Goal: Task Accomplishment & Management: Complete application form

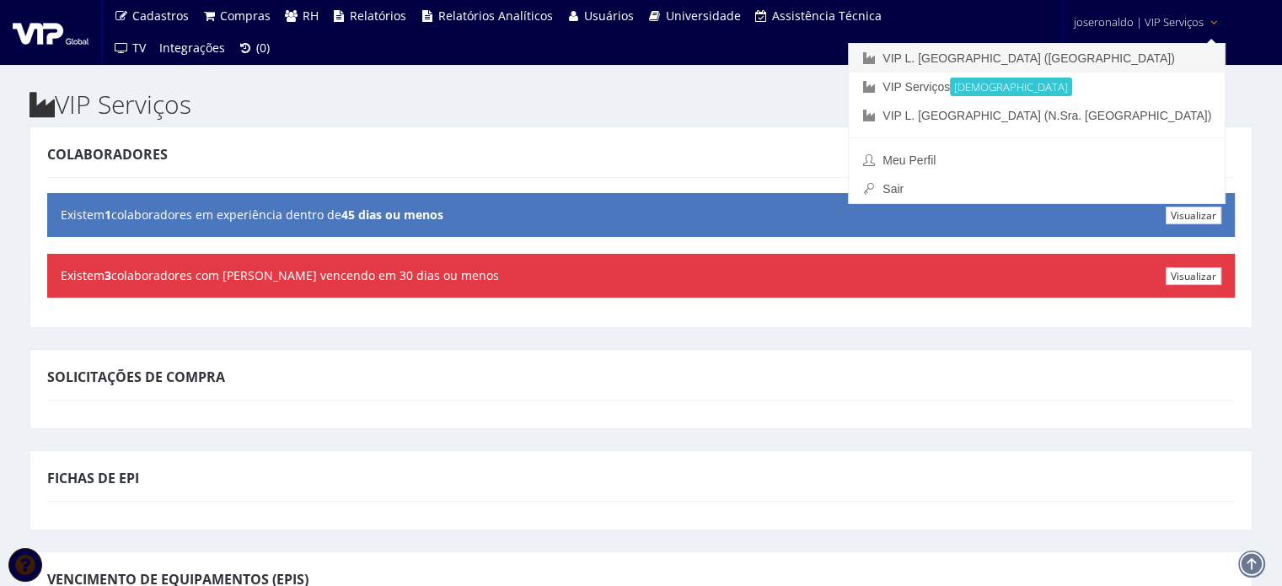
click at [1134, 56] on link "VIP L. [GEOGRAPHIC_DATA] ([GEOGRAPHIC_DATA])" at bounding box center [1037, 58] width 376 height 29
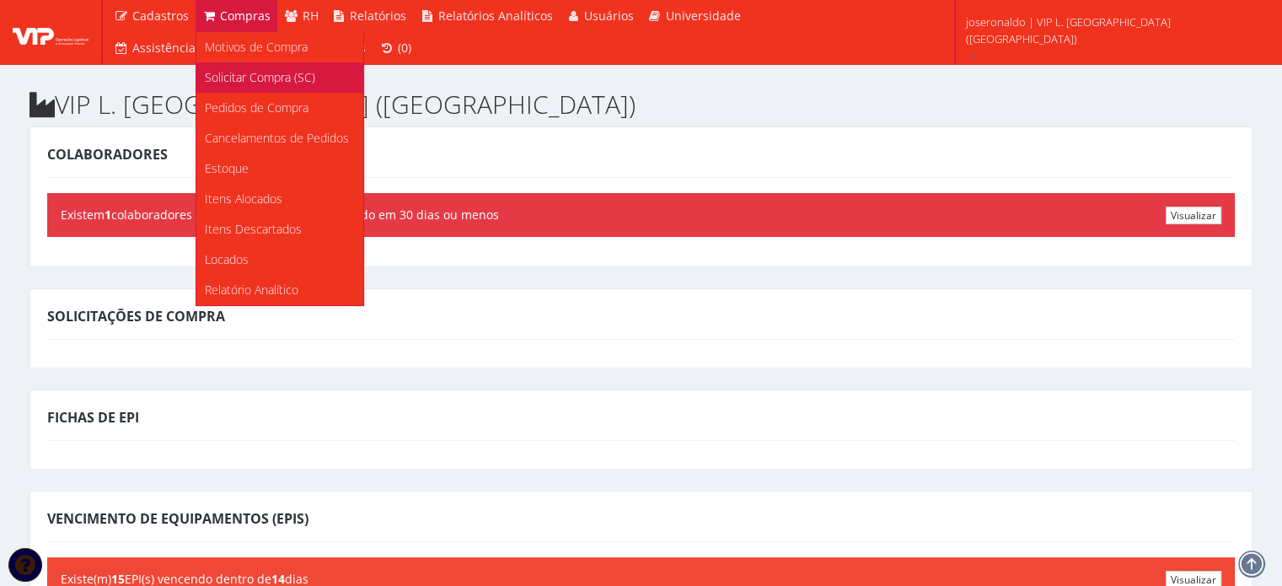
click at [236, 82] on span "Solicitar Compra (SC)" at bounding box center [260, 77] width 110 height 16
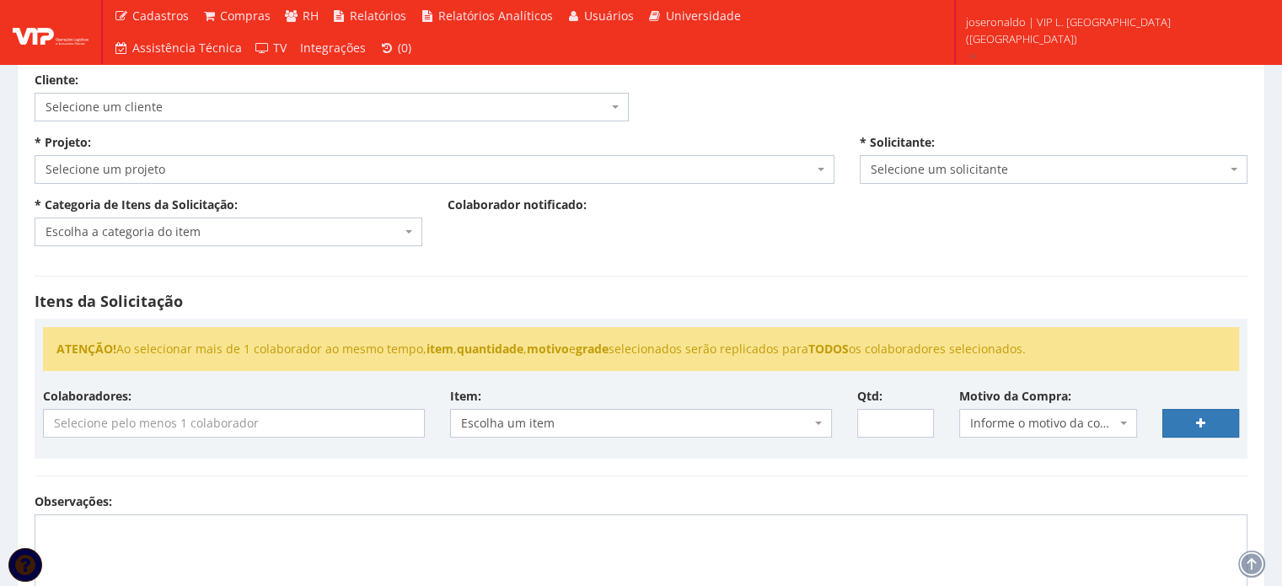
scroll to position [28, 0]
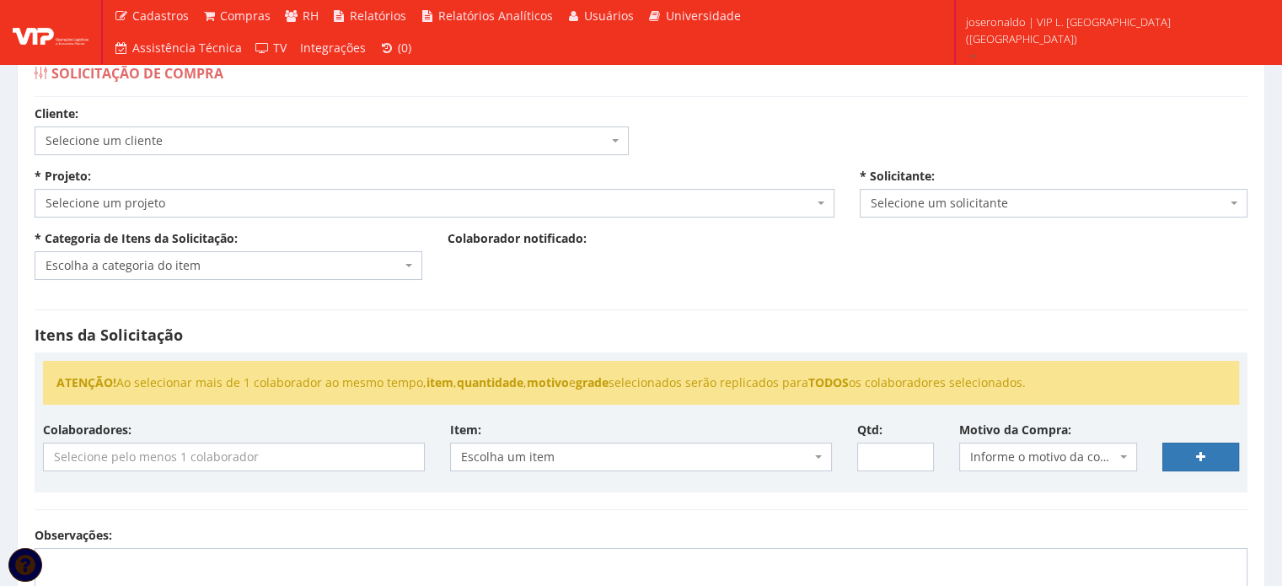
click at [114, 143] on span "Selecione um cliente" at bounding box center [327, 140] width 562 height 17
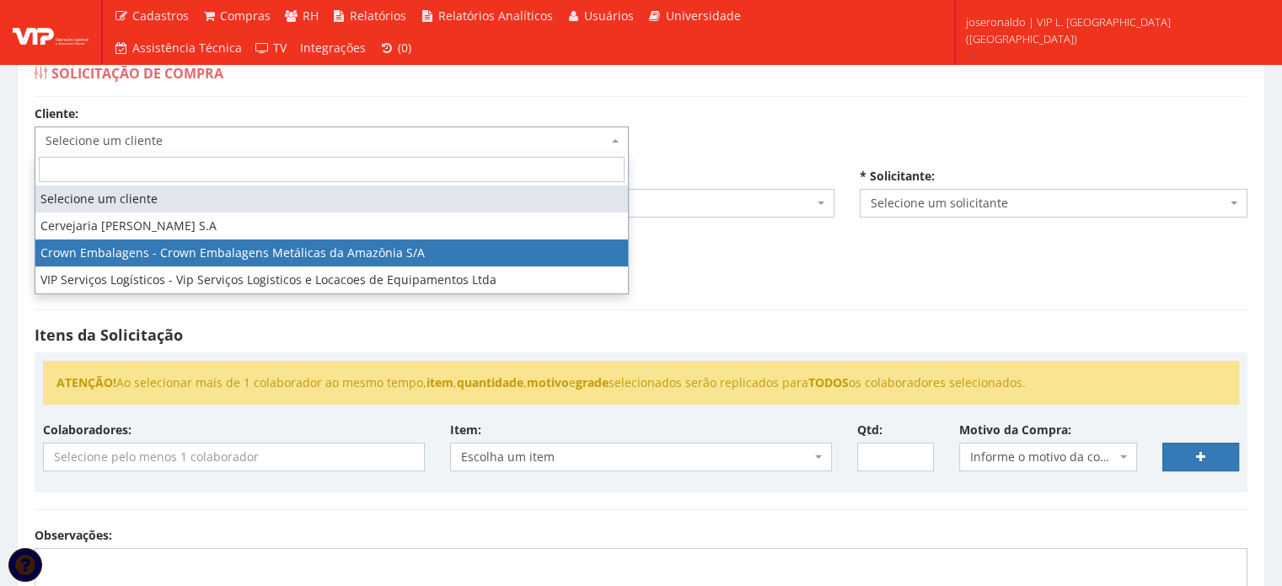
select select "23"
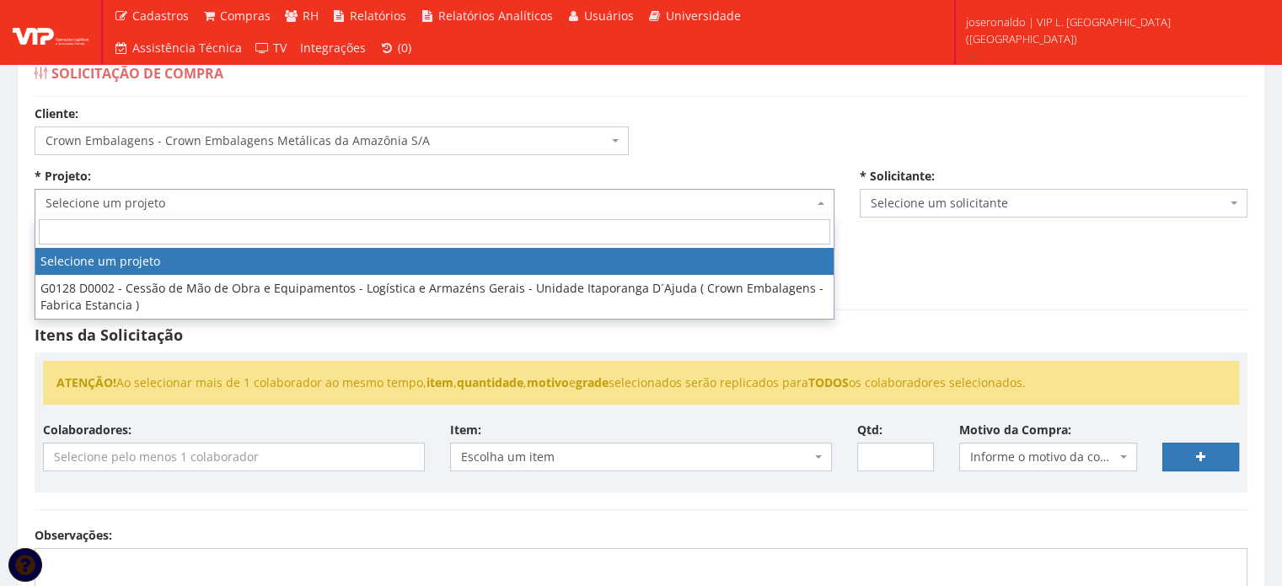
click at [180, 207] on span "Selecione um projeto" at bounding box center [430, 203] width 768 height 17
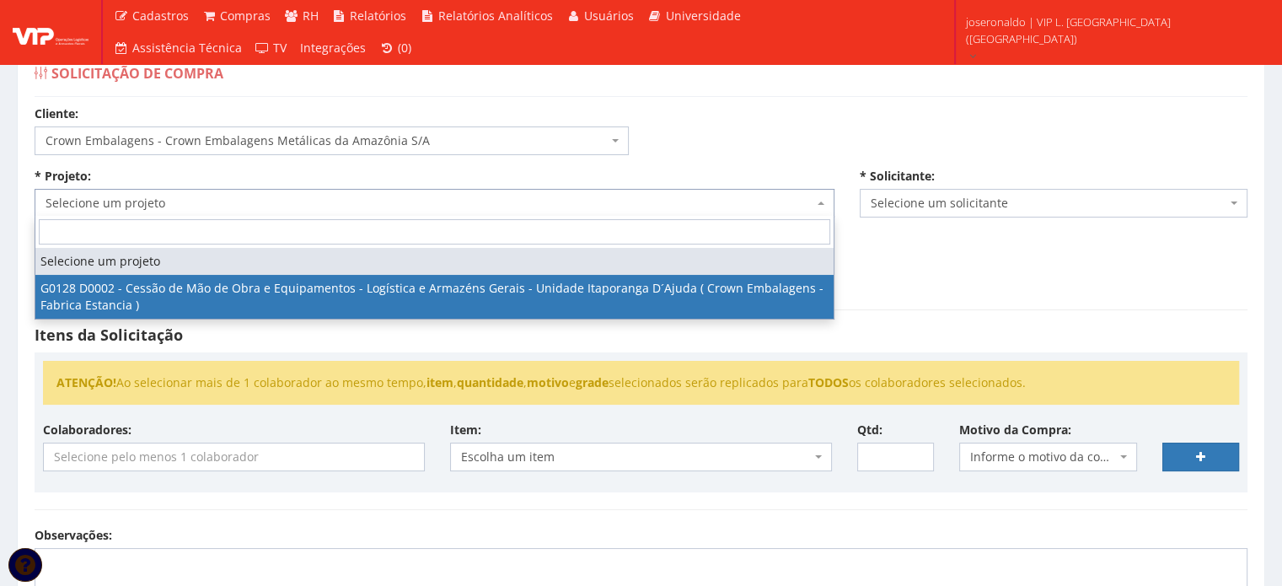
select select "128"
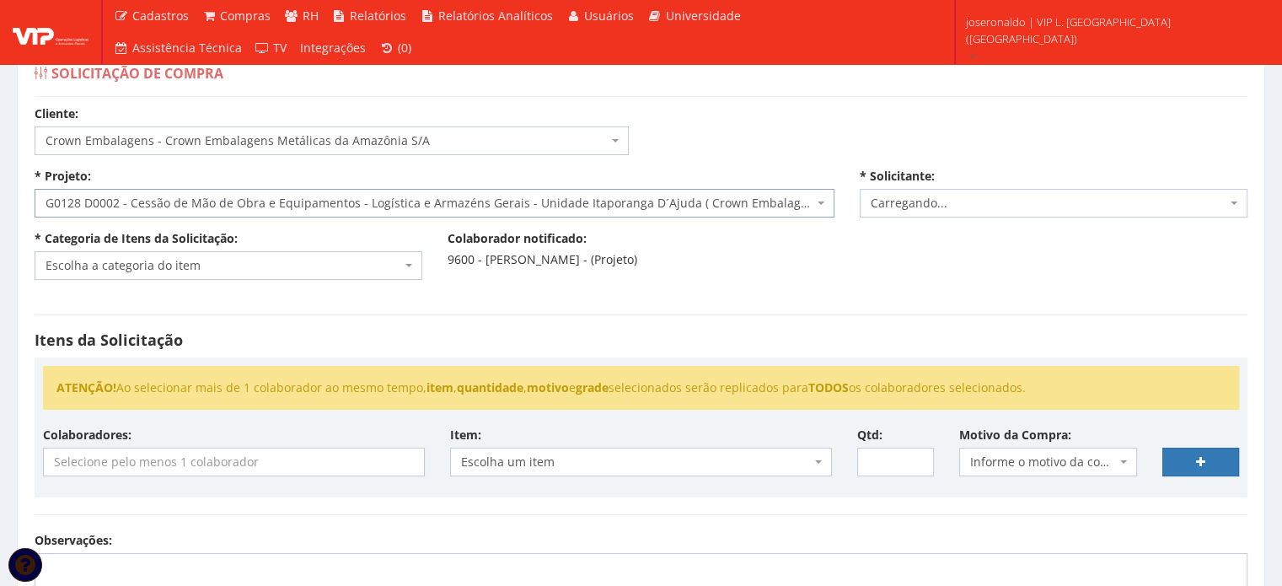
select select "1278"
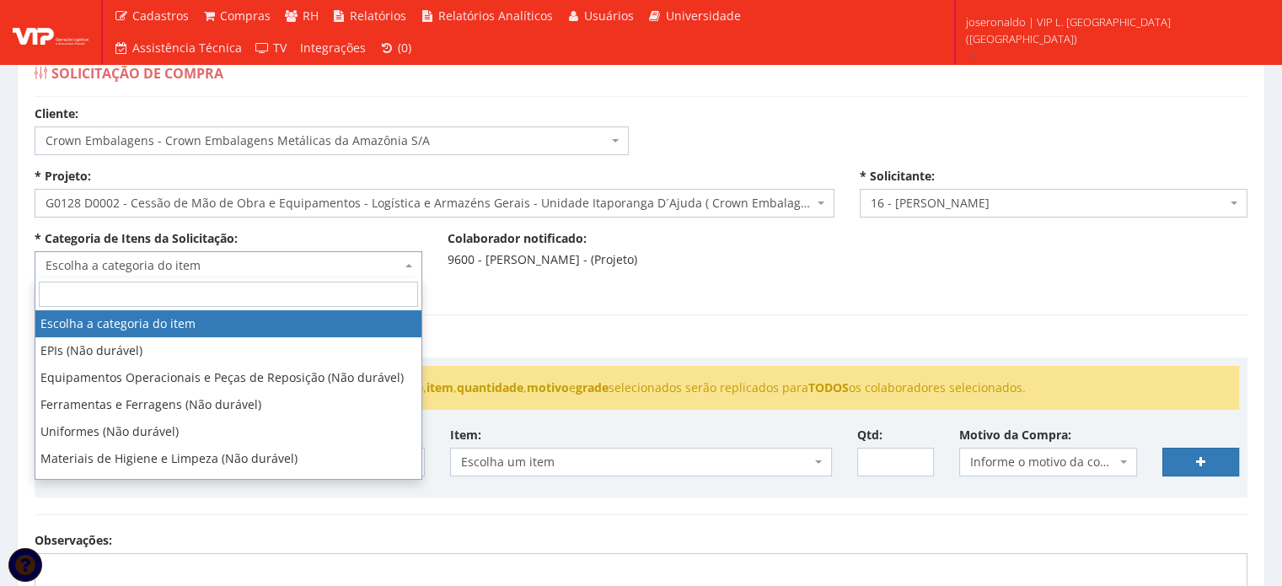
click at [238, 261] on span "Escolha a categoria do item" at bounding box center [224, 265] width 356 height 17
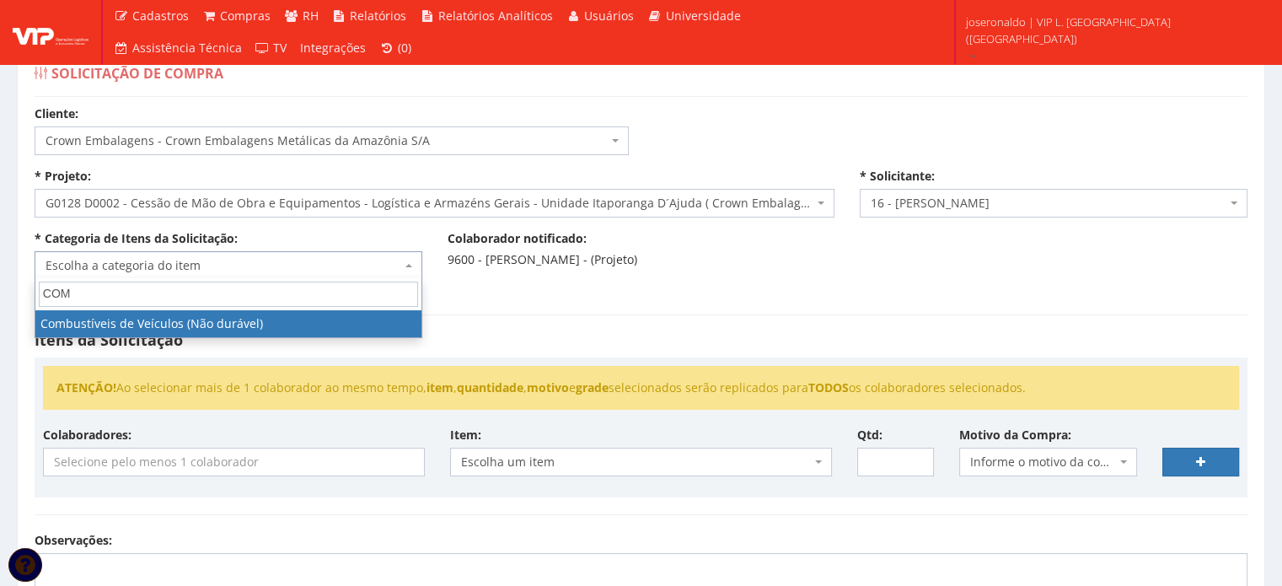
type input "COM"
select select "11"
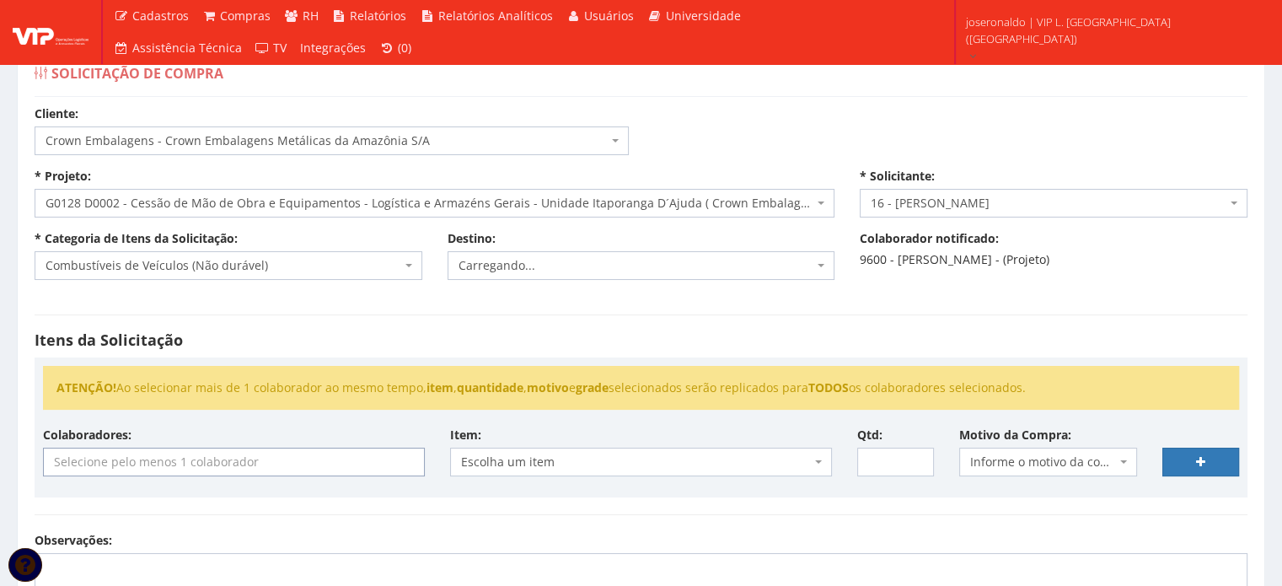
click at [336, 459] on input "search" at bounding box center [234, 461] width 380 height 27
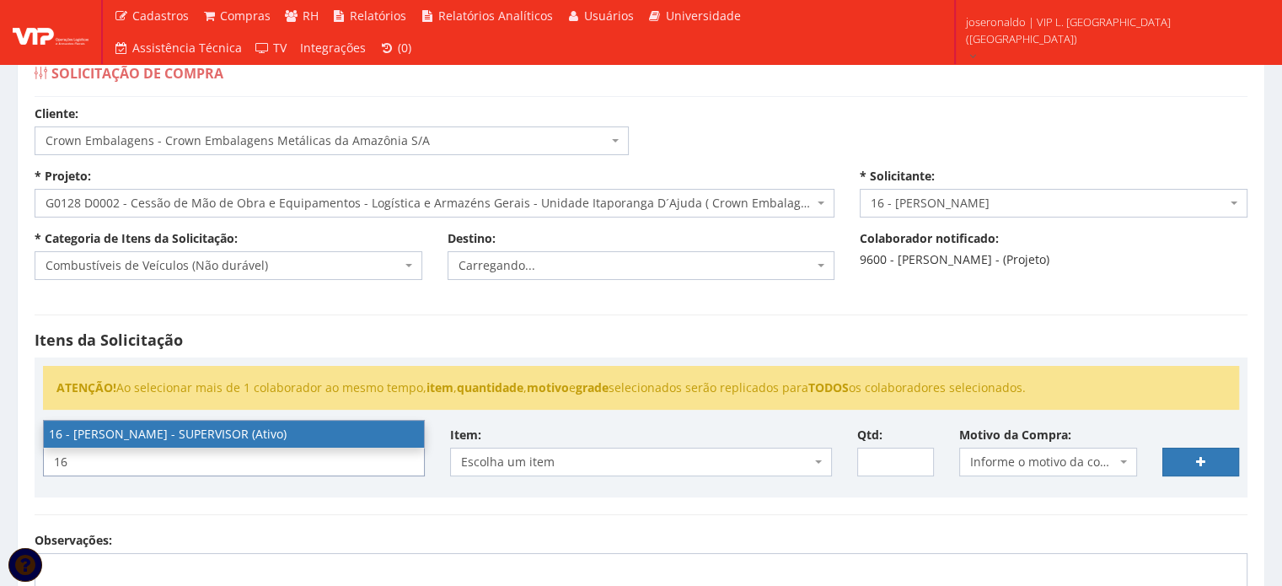
type input "16"
select select "1278"
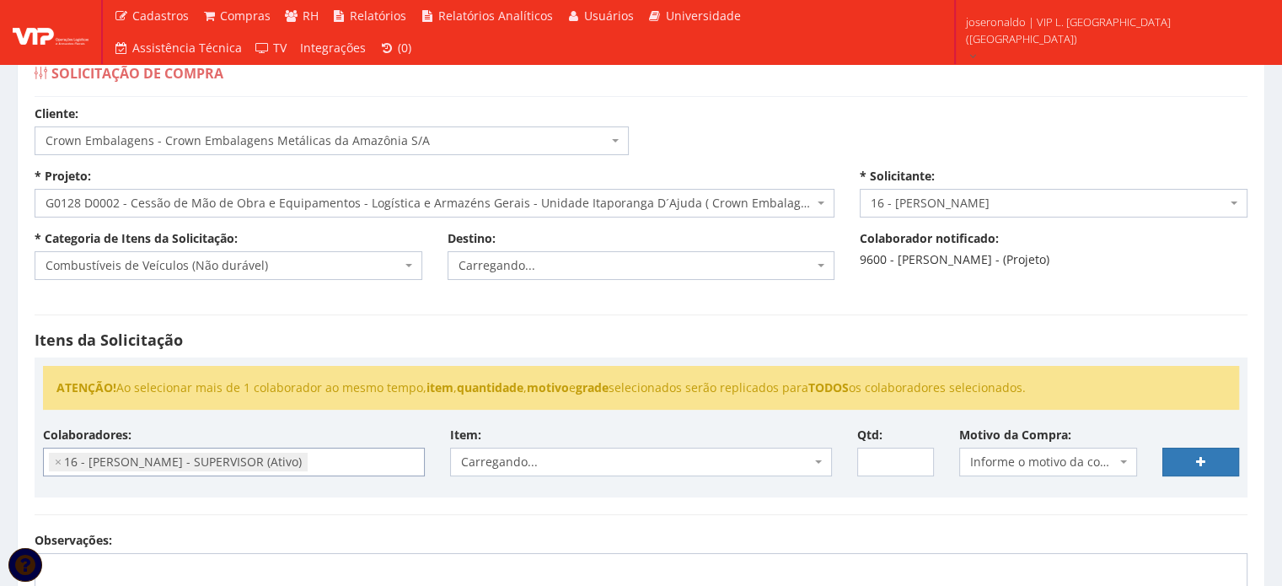
click at [550, 454] on span "Carregando..." at bounding box center [636, 461] width 350 height 17
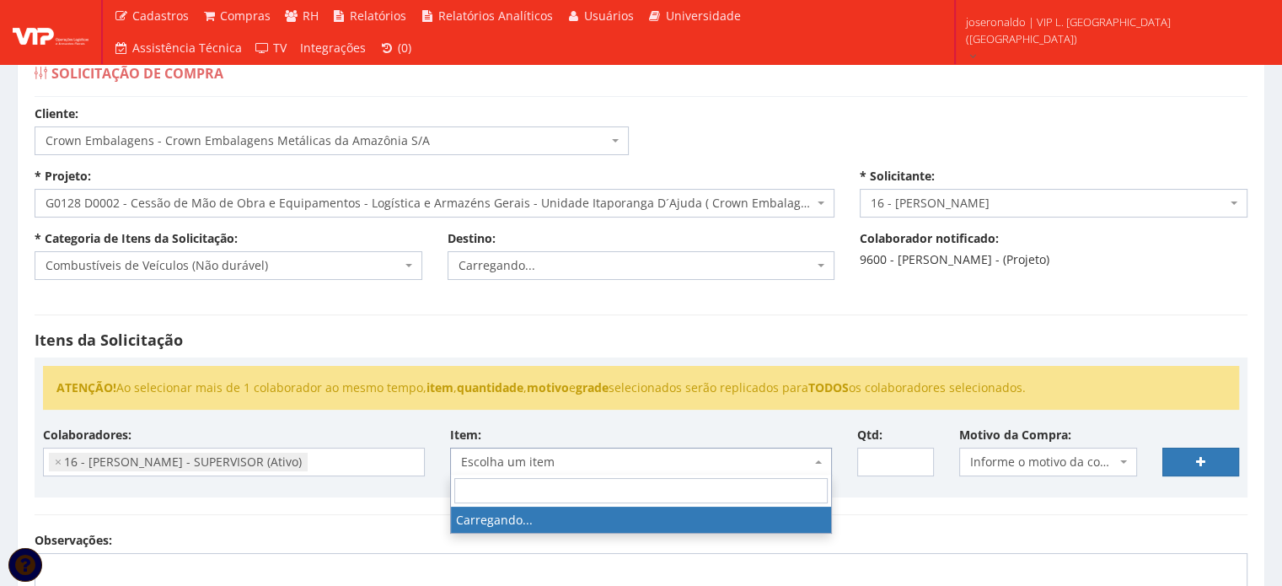
click at [549, 457] on span "Escolha um item" at bounding box center [636, 461] width 350 height 17
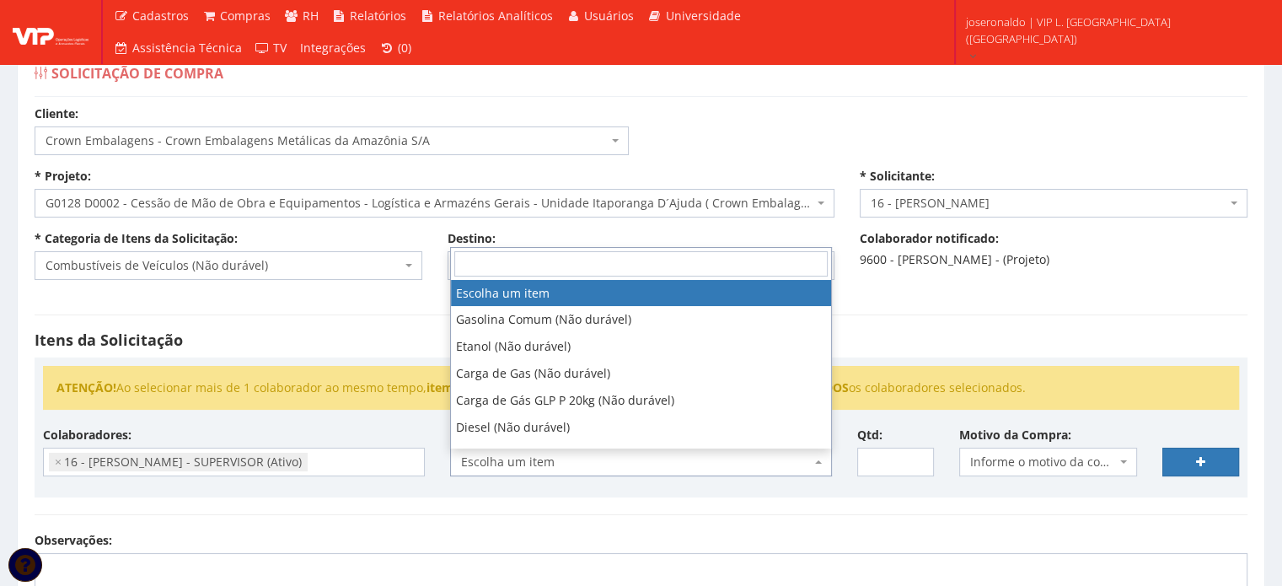
click at [549, 457] on span "Escolha um item" at bounding box center [636, 461] width 350 height 17
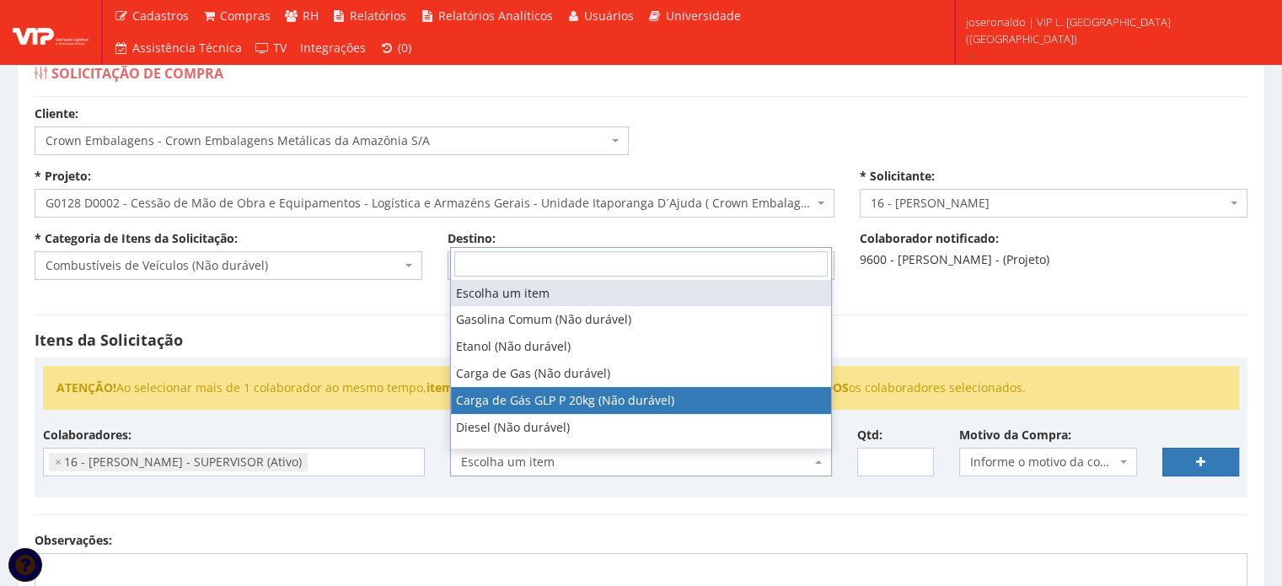
select select "792"
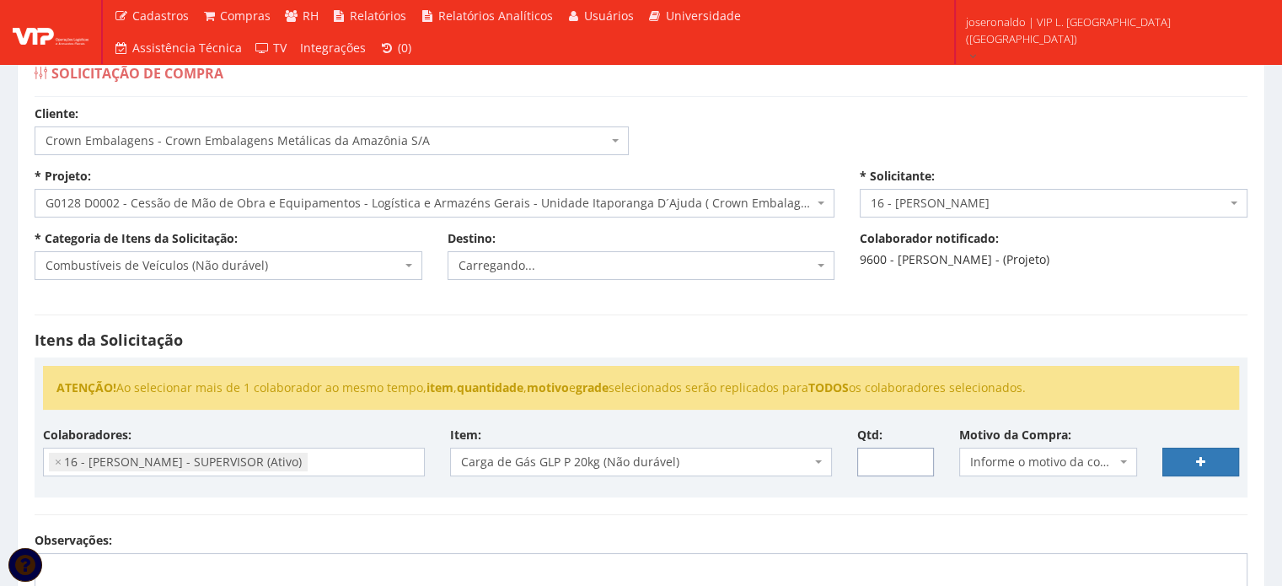
click at [880, 464] on input "Qtd:" at bounding box center [895, 462] width 77 height 29
type input "18"
click at [1052, 459] on span "Informe o motivo da compra" at bounding box center [1043, 461] width 147 height 17
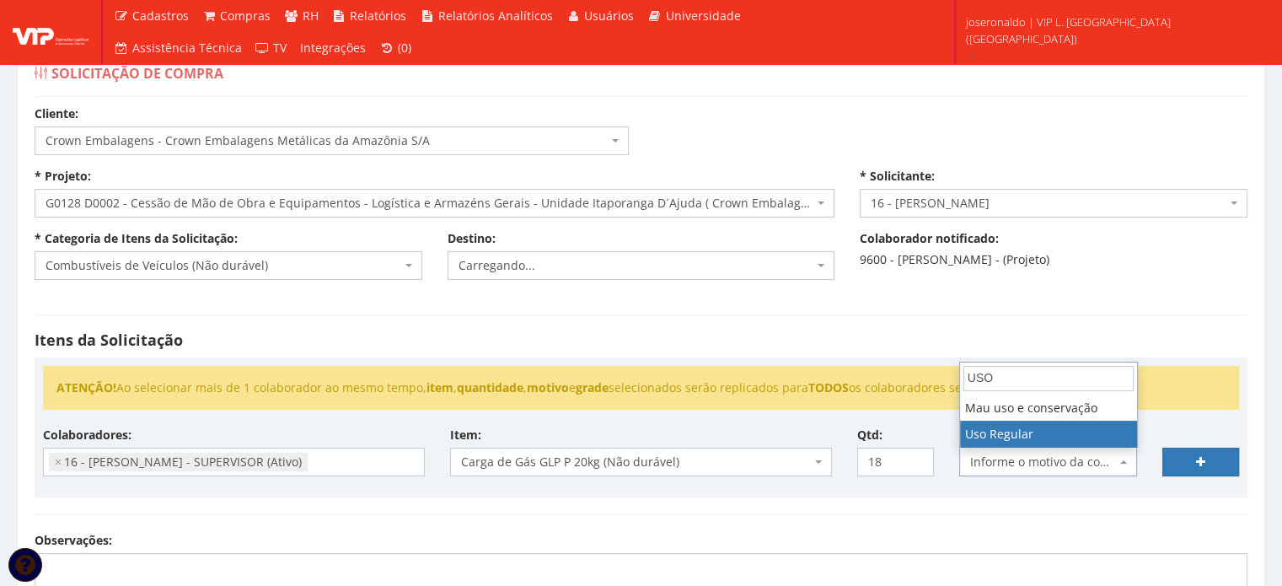
type input "USO"
select select "13"
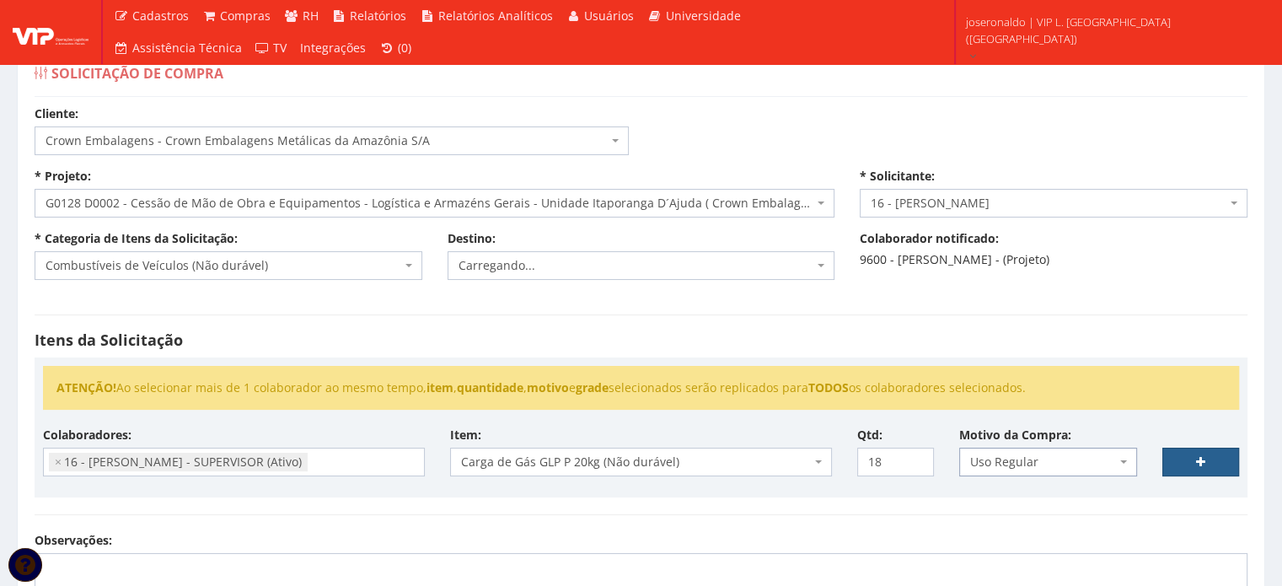
click at [1193, 458] on link at bounding box center [1200, 462] width 77 height 29
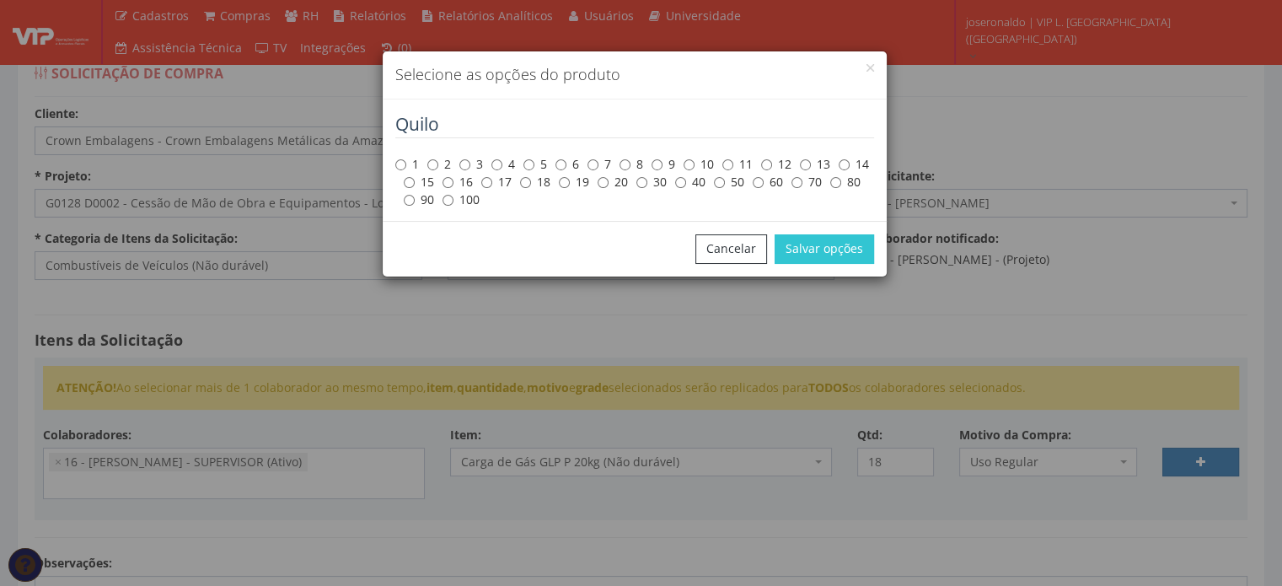
click at [618, 181] on label "20" at bounding box center [613, 182] width 30 height 17
click at [609, 181] on input "20" at bounding box center [603, 182] width 11 height 11
radio input "true"
click at [823, 245] on button "Salvar opções" at bounding box center [824, 248] width 99 height 29
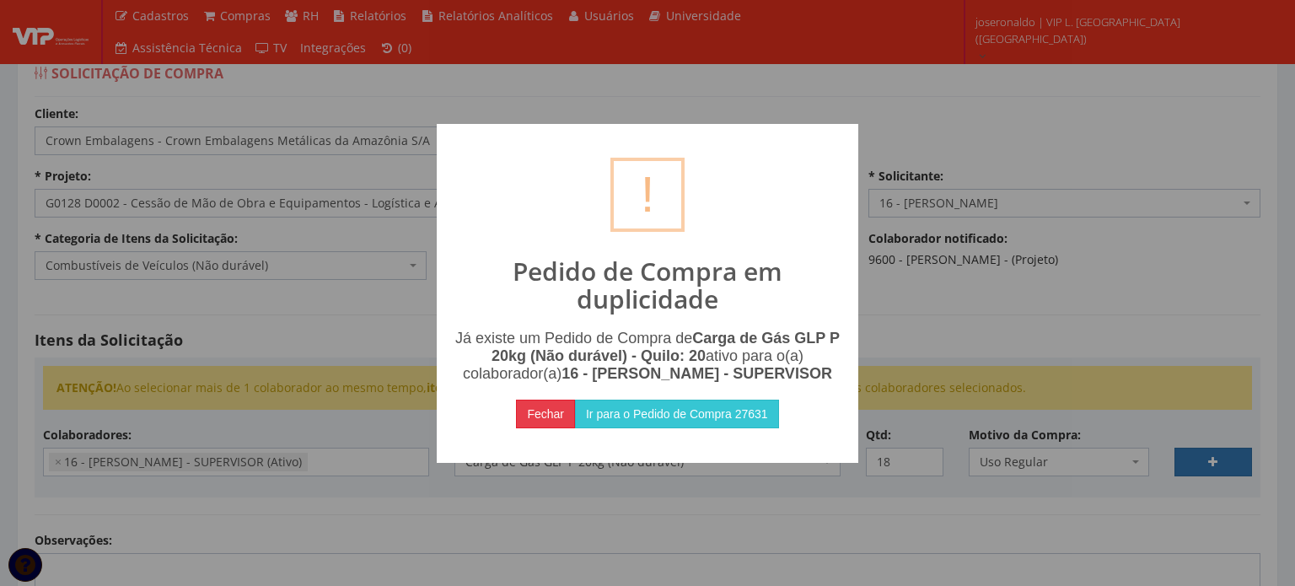
click at [557, 428] on button "Fechar" at bounding box center [545, 414] width 59 height 29
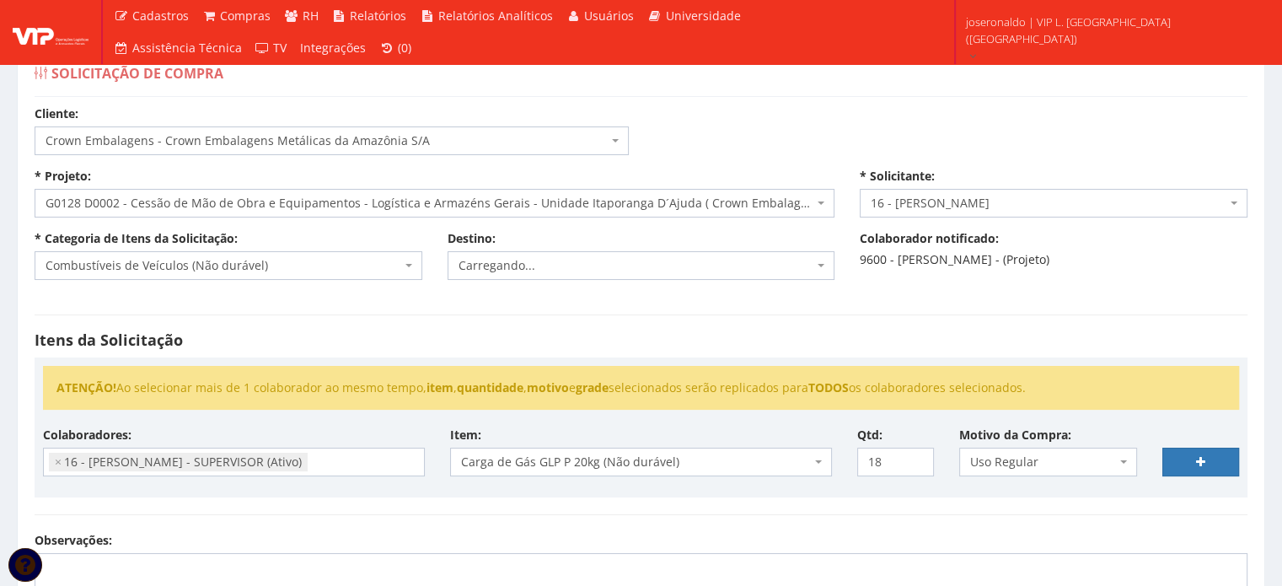
click at [735, 455] on span "Carga de Gás GLP P 20kg (Não durável)" at bounding box center [636, 461] width 350 height 17
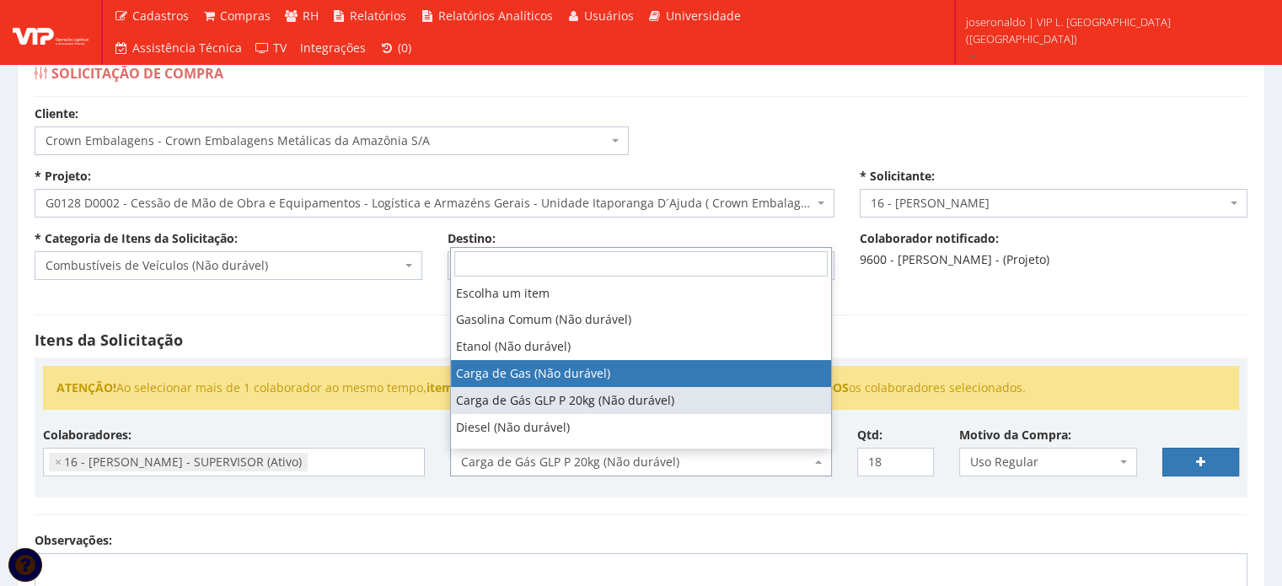
select select "602"
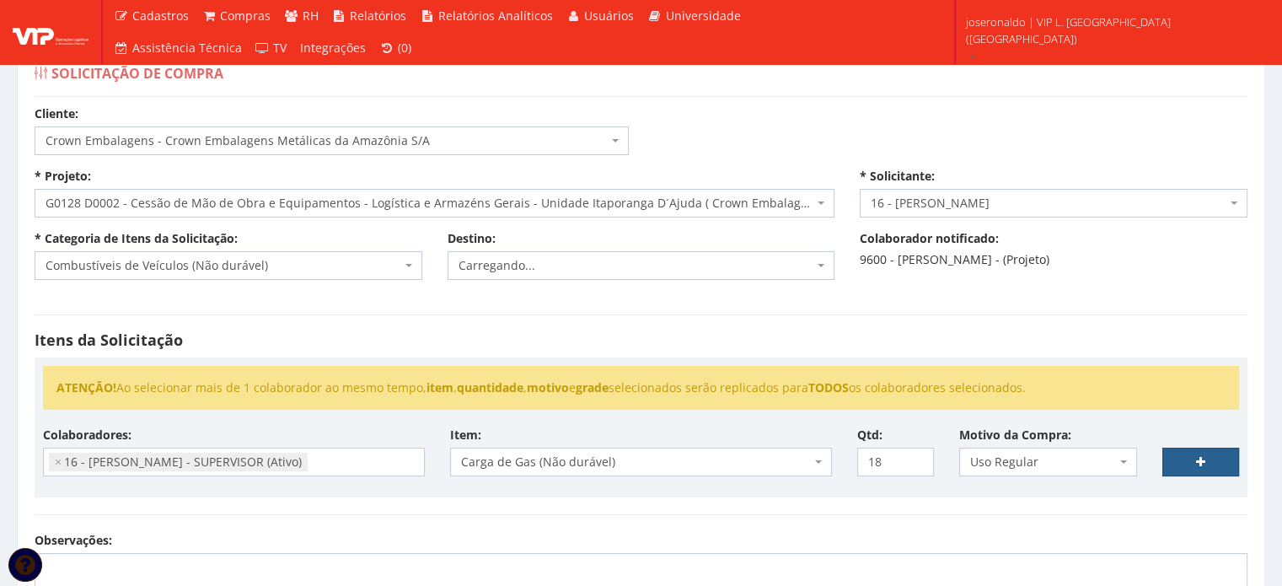
click at [1187, 459] on link at bounding box center [1200, 462] width 77 height 29
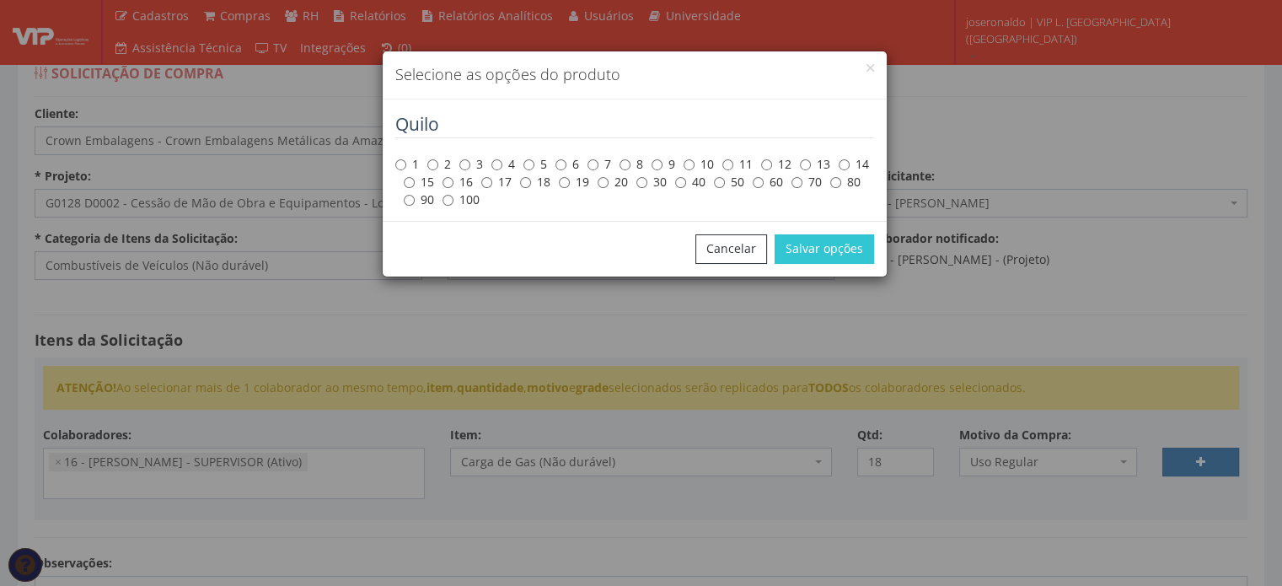
click at [611, 184] on label "20" at bounding box center [613, 182] width 30 height 17
click at [609, 184] on input "20" at bounding box center [603, 182] width 11 height 11
radio input "true"
click at [824, 256] on button "Salvar opções" at bounding box center [824, 248] width 99 height 29
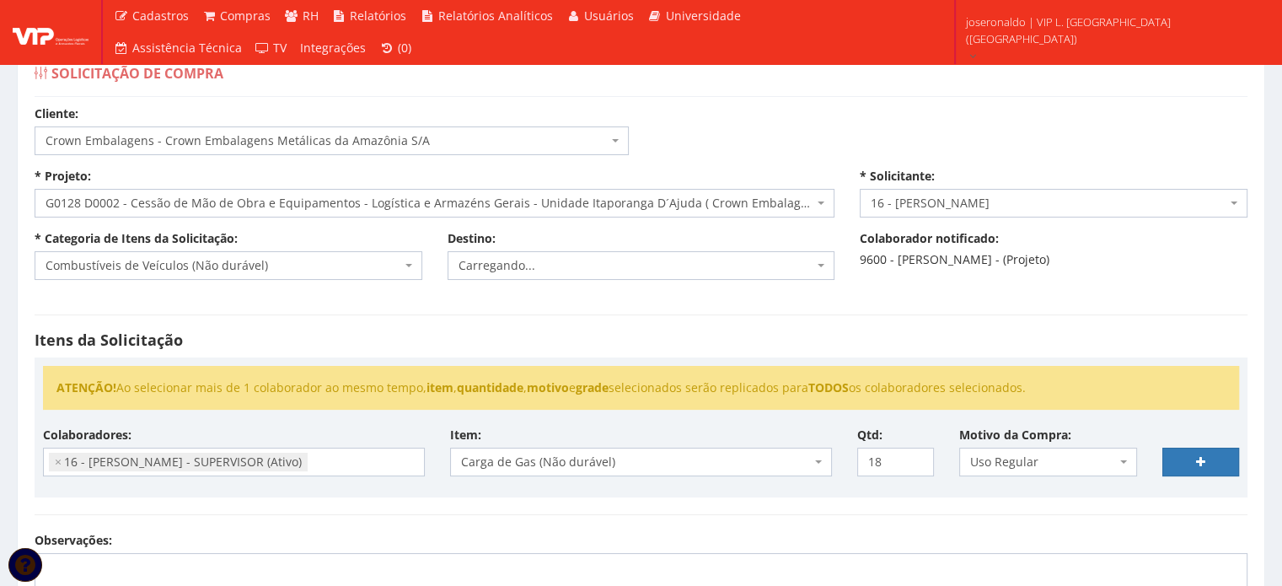
select select
type input "0"
select select
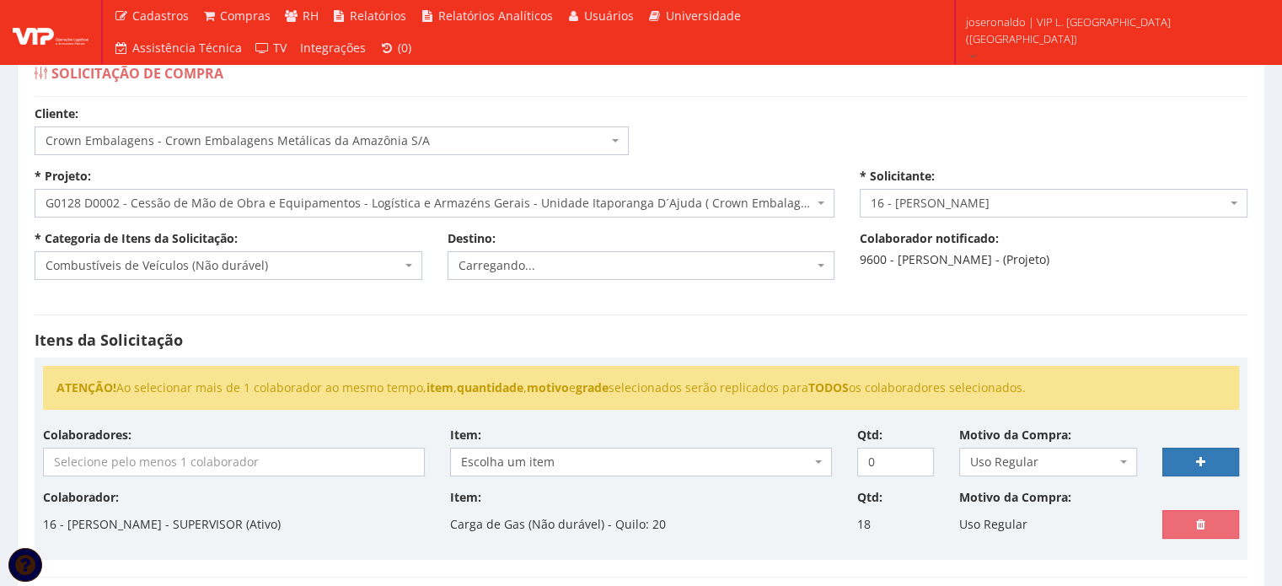
scroll to position [281, 0]
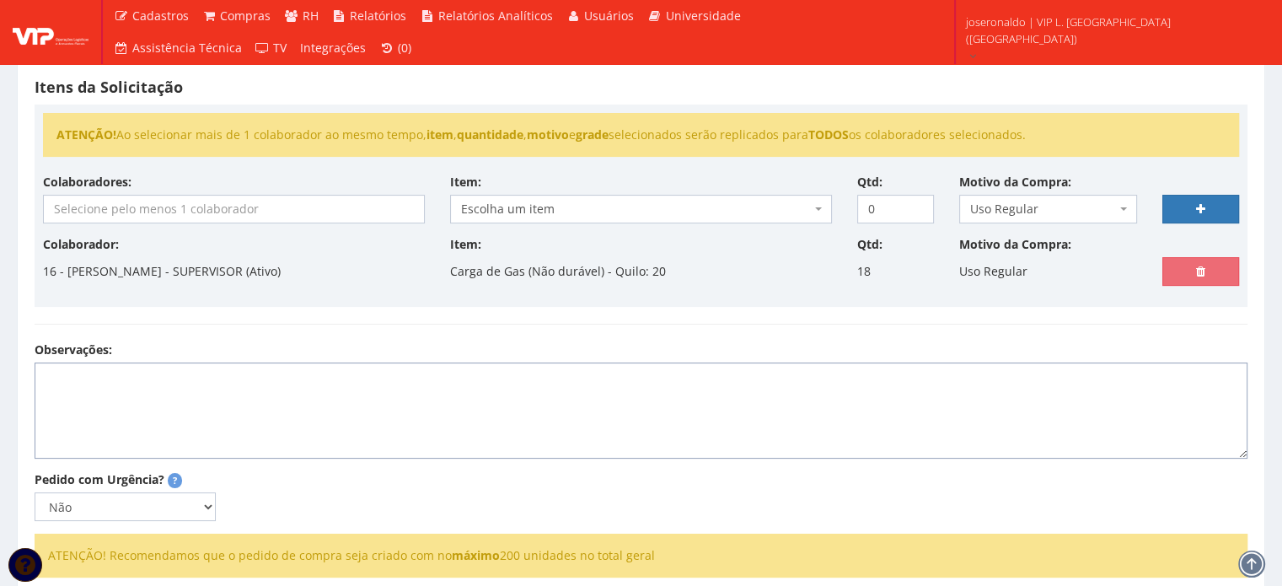
click at [539, 373] on textarea "Observações:" at bounding box center [641, 410] width 1213 height 96
click at [502, 197] on span "Escolha um item" at bounding box center [641, 209] width 382 height 29
click at [468, 326] on div "Itens da Solicitação ATENÇÃO! Ao selecionar mais de 1 colaborador ao mesmo temp…" at bounding box center [641, 193] width 1238 height 297
click at [335, 407] on textarea "Observações:" at bounding box center [641, 410] width 1213 height 96
click at [355, 407] on textarea "Observações:" at bounding box center [641, 410] width 1213 height 96
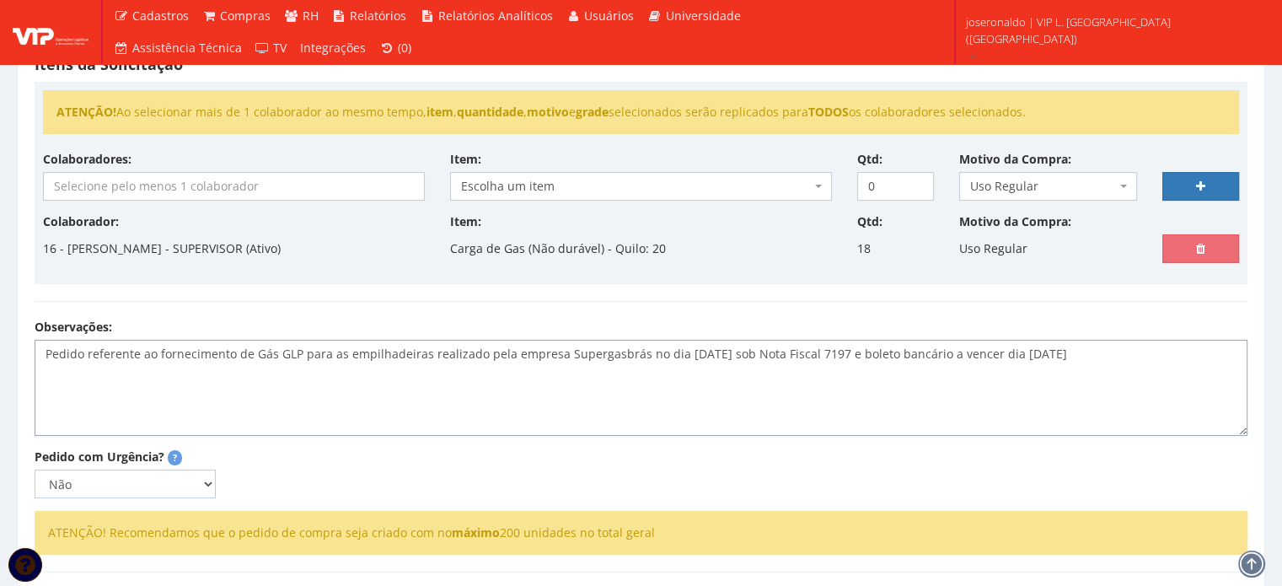
scroll to position [432, 0]
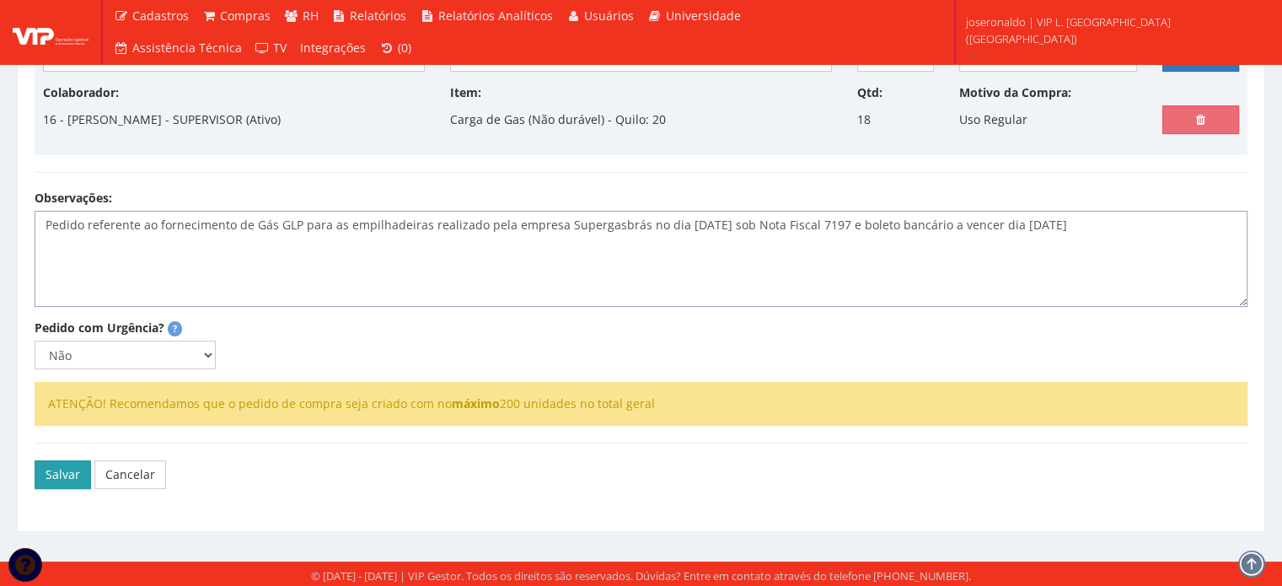
type textarea "Pedido referente ao fornecimento de Gás GLP para as empilhadeiras realizado pel…"
click at [42, 467] on button "Salvar" at bounding box center [63, 474] width 56 height 29
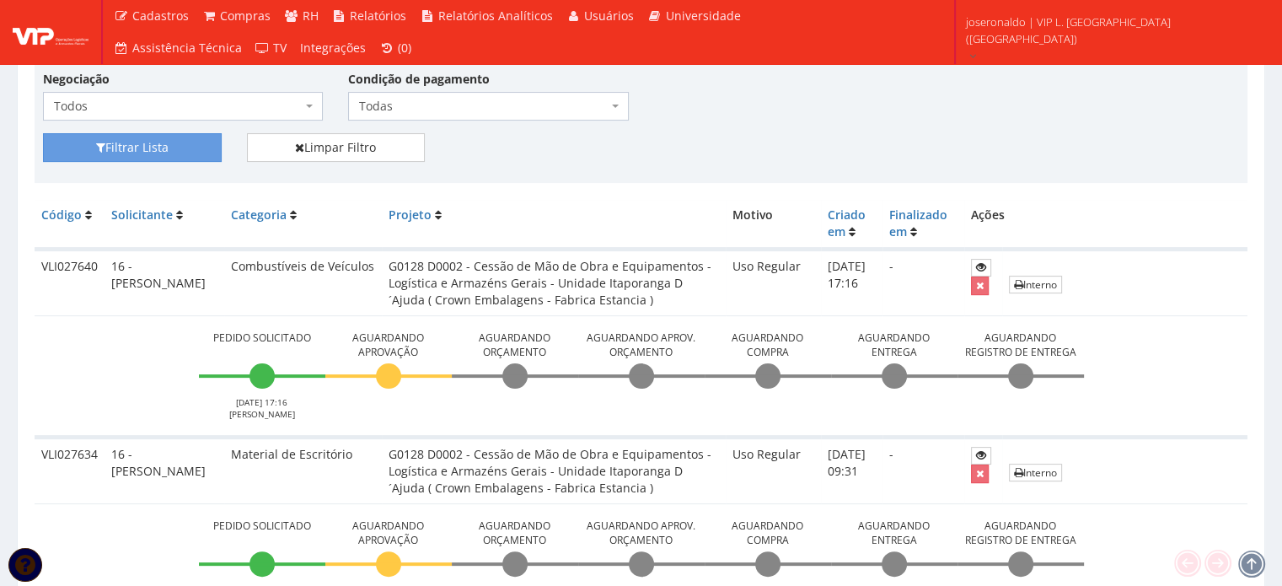
scroll to position [421, 0]
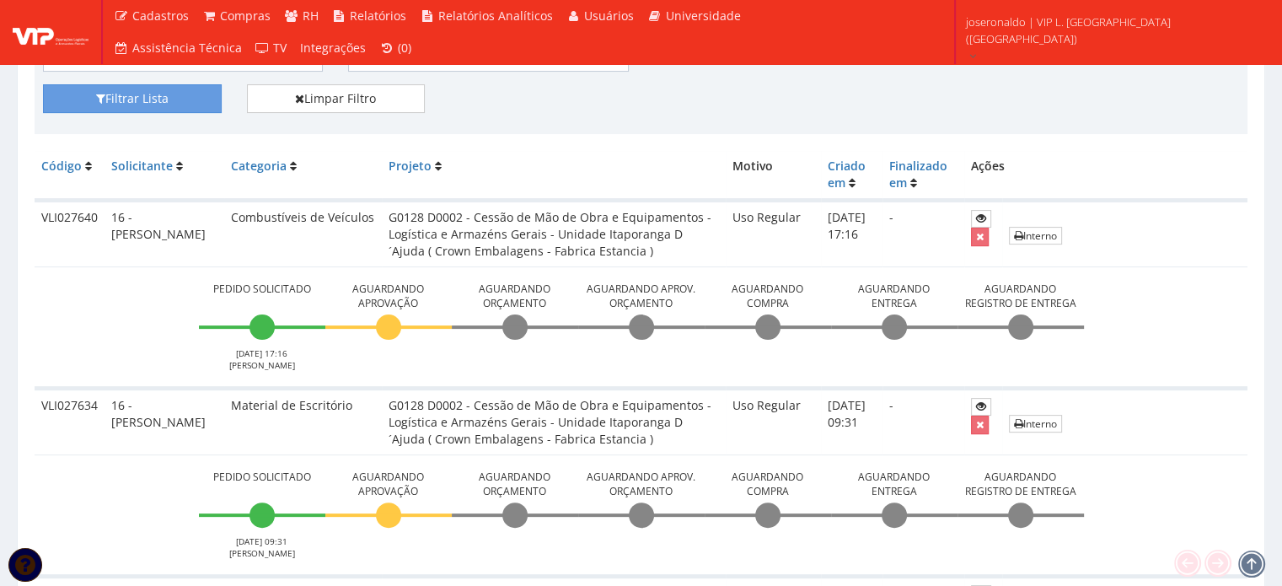
click at [61, 214] on td "VLI027640" at bounding box center [70, 234] width 70 height 67
copy td "VLI027640"
